Goal: Feedback & Contribution: Submit feedback/report problem

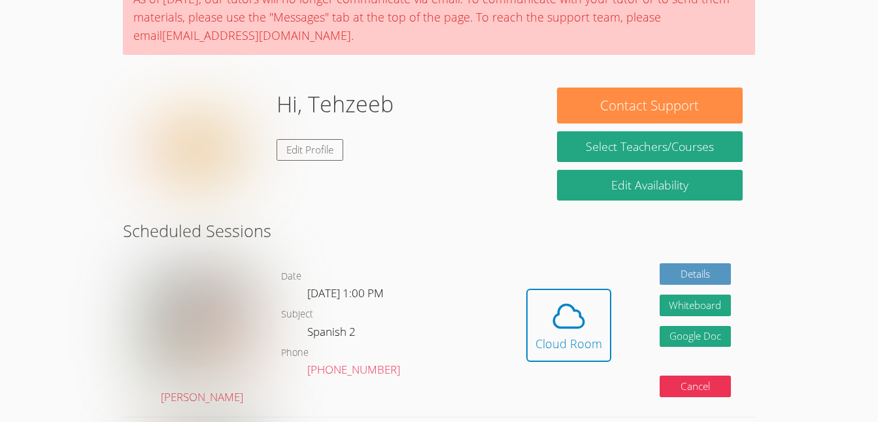
scroll to position [125, 0]
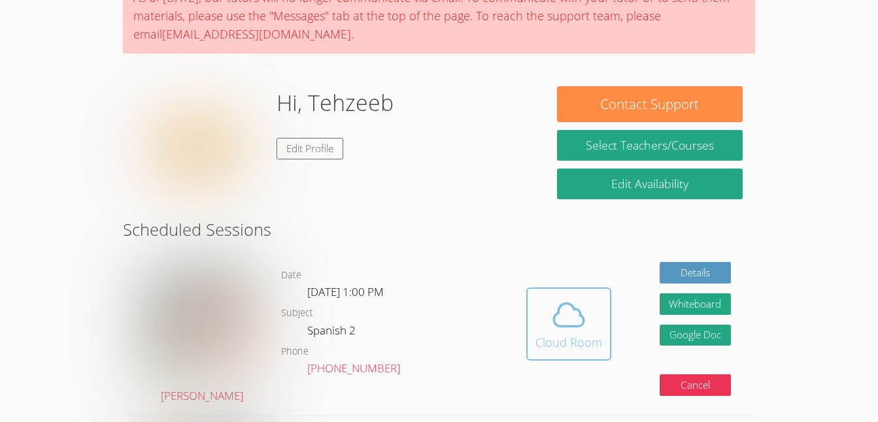
click at [583, 312] on icon at bounding box center [568, 315] width 37 height 37
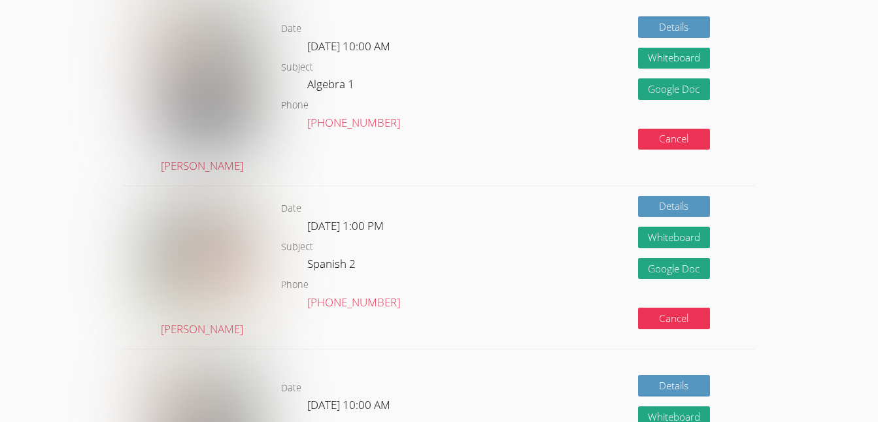
scroll to position [549, 0]
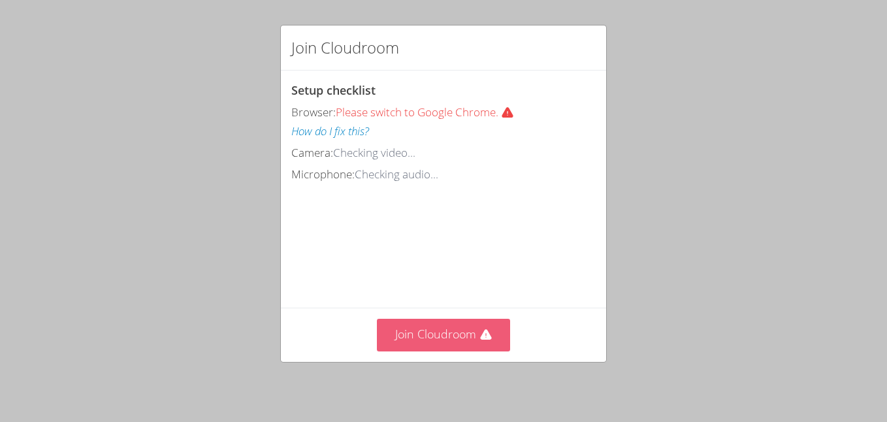
click at [480, 336] on icon at bounding box center [485, 334] width 11 height 10
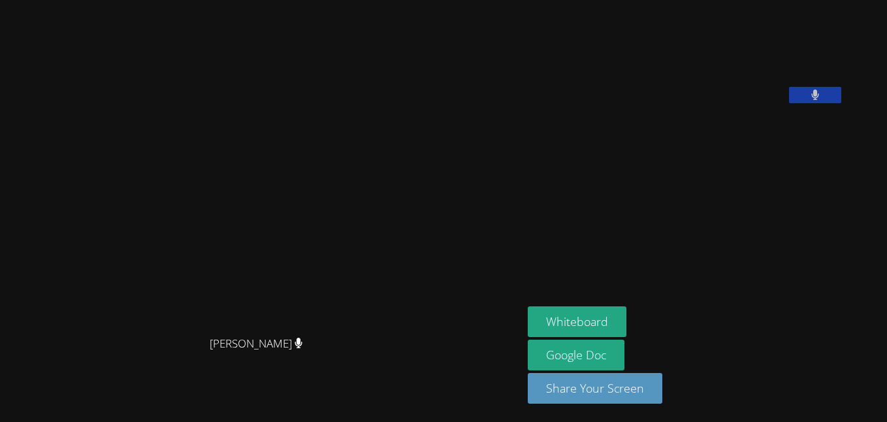
click at [616, 267] on aside "[PERSON_NAME] Whiteboard Google Doc Share Your Screen" at bounding box center [686, 211] width 327 height 422
click at [627, 331] on button "Whiteboard" at bounding box center [577, 321] width 99 height 31
click at [642, 256] on aside "Tehzeeb Khan Whiteboard Google Doc Share Your Screen" at bounding box center [686, 211] width 327 height 422
click at [613, 240] on aside "Tehzeeb Khan Whiteboard Google Doc Share Your Screen" at bounding box center [686, 211] width 327 height 422
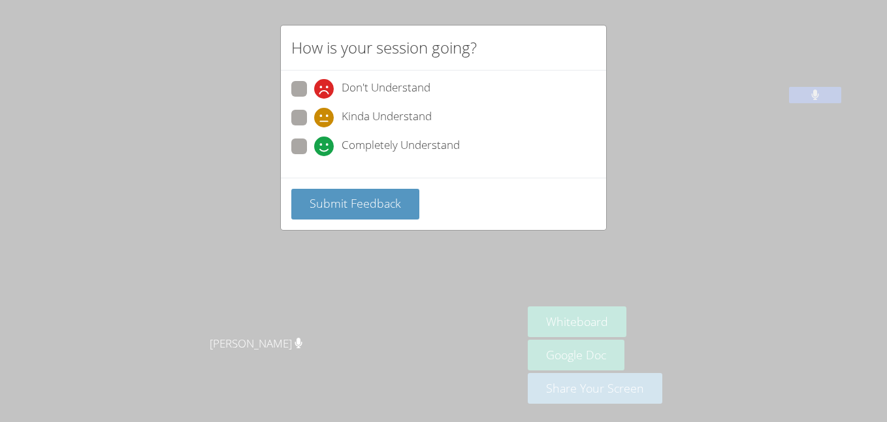
click at [314, 156] on span at bounding box center [314, 156] width 0 height 0
click at [314, 149] on input "Completely Understand" at bounding box center [319, 144] width 11 height 11
radio input "true"
click at [339, 198] on span "Submit Feedback" at bounding box center [355, 203] width 91 height 16
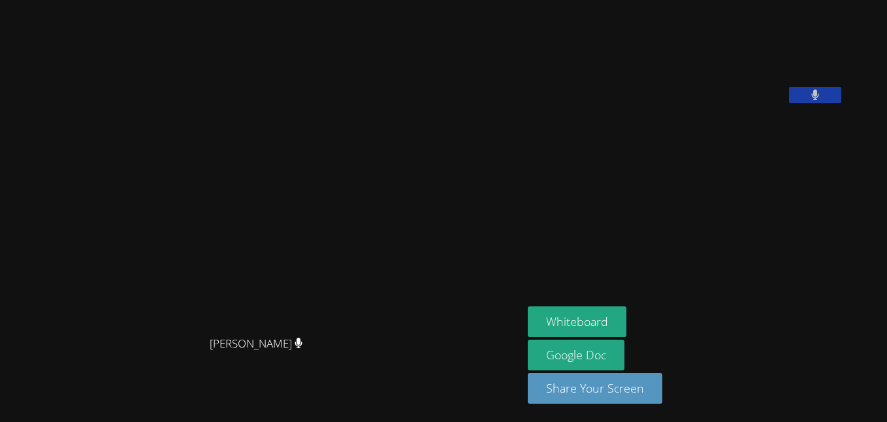
click at [831, 103] on button at bounding box center [815, 95] width 52 height 16
click at [822, 101] on icon at bounding box center [815, 95] width 14 height 11
